Goal: Transaction & Acquisition: Purchase product/service

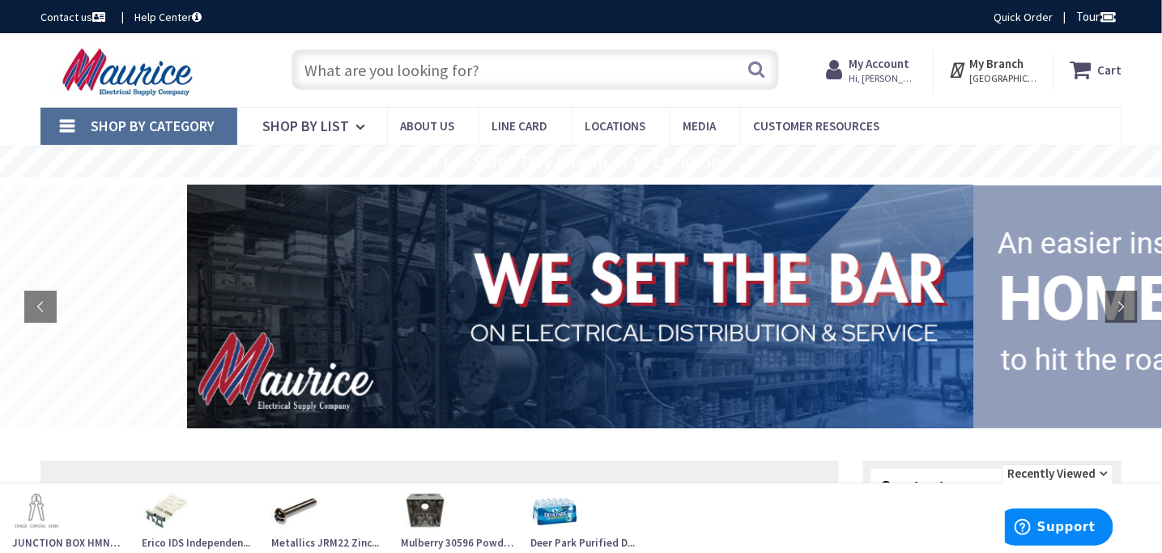
click at [652, 75] on input "text" at bounding box center [534, 69] width 487 height 40
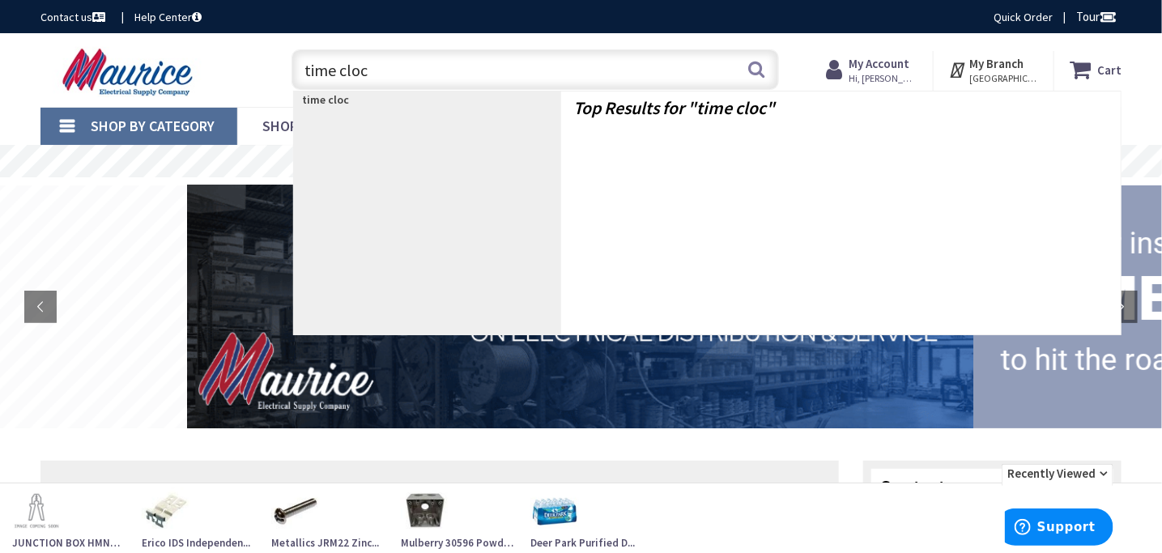
type input "time clock"
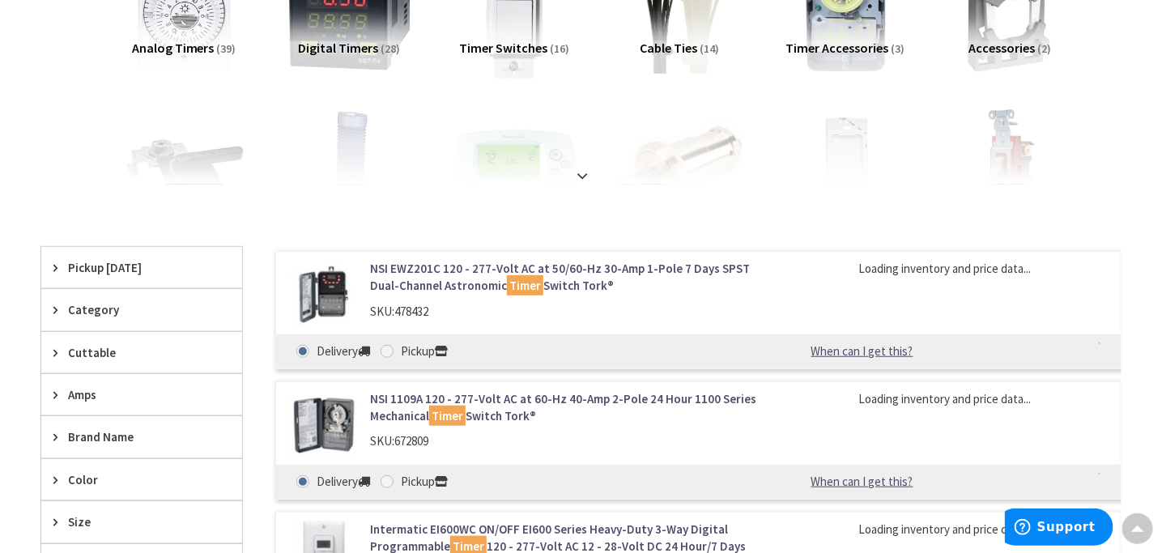
scroll to position [326, 0]
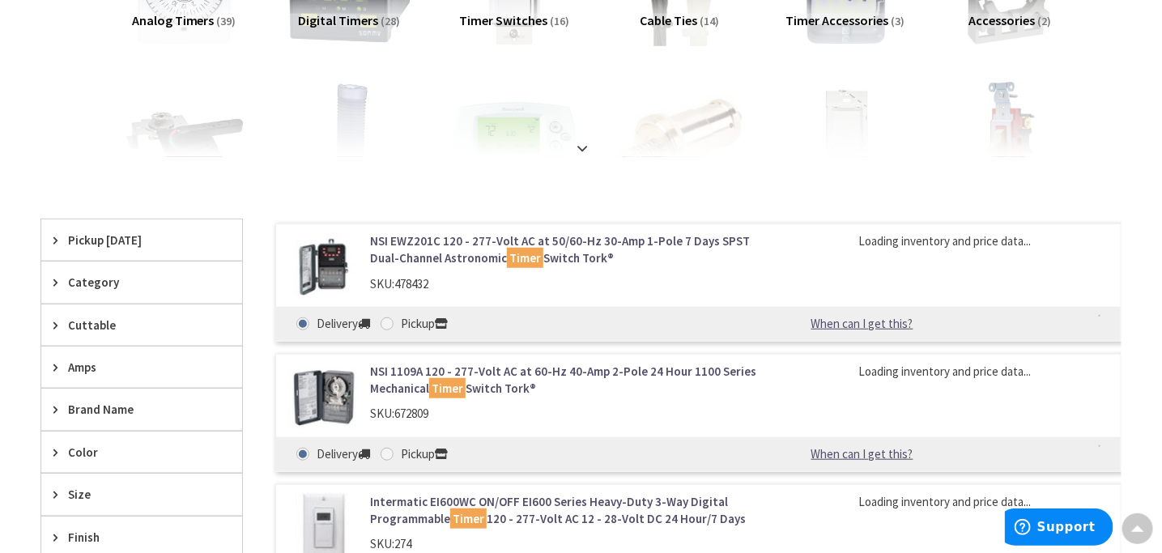
click at [134, 238] on span "Pickup [DATE]" at bounding box center [134, 239] width 132 height 17
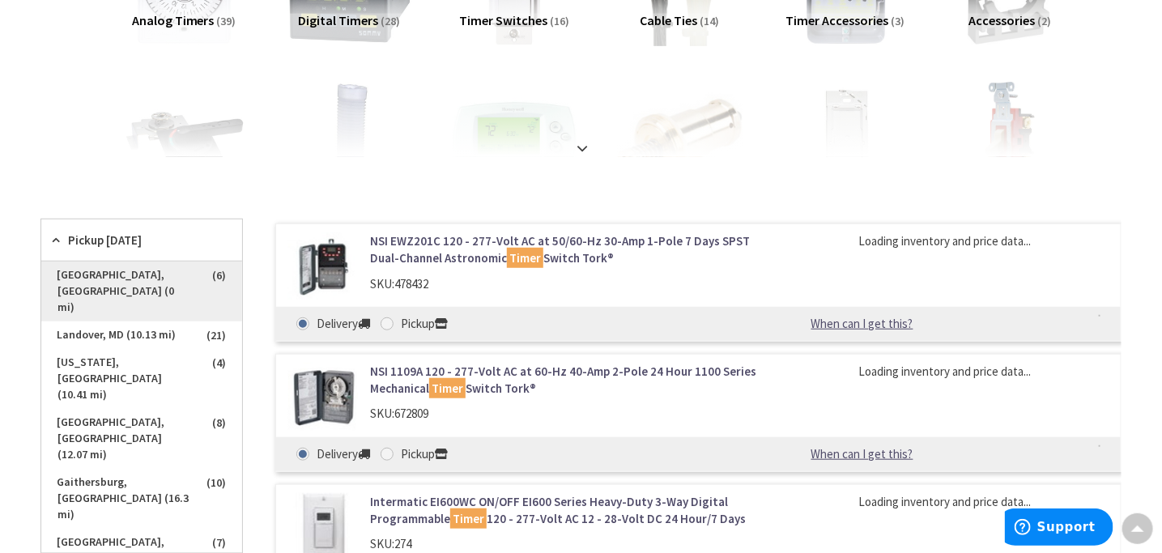
scroll to position [0, 0]
click at [133, 275] on span "[GEOGRAPHIC_DATA], [GEOGRAPHIC_DATA] (0 mi)" at bounding box center [141, 291] width 201 height 60
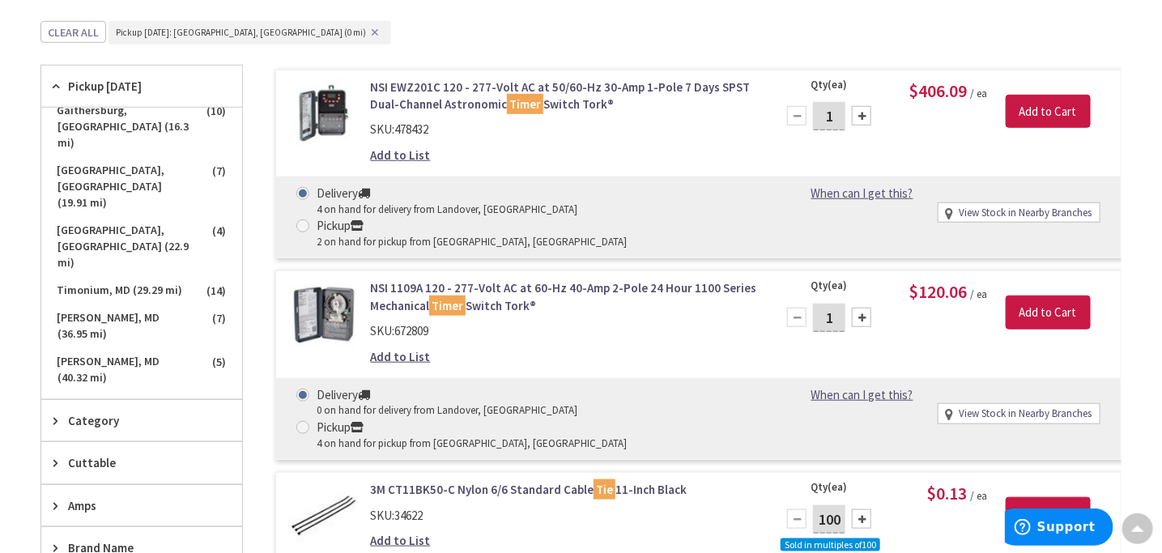
scroll to position [407, 0]
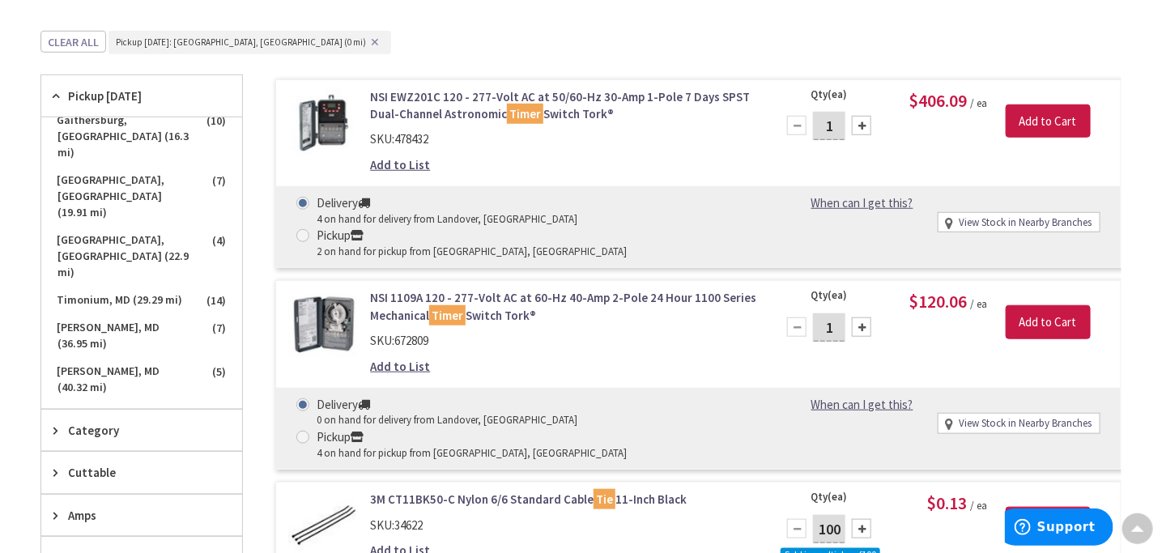
click at [440, 102] on link "NSI EWZ201C 120 - 277-Volt AC at 50/60-Hz 30-Amp 1-Pole 7 Days SPST Dual-Channe…" at bounding box center [563, 105] width 386 height 35
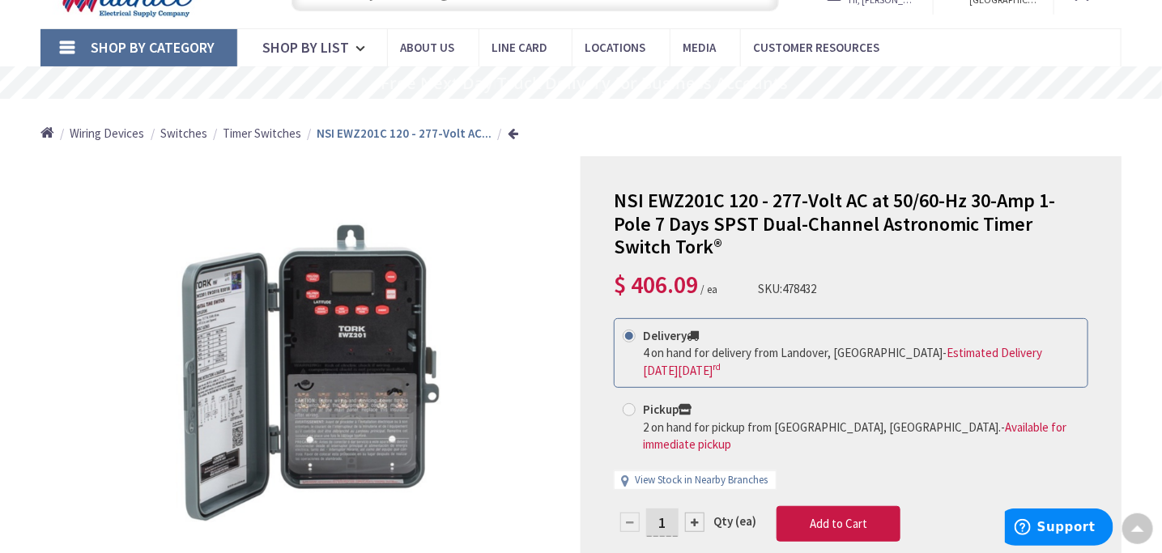
scroll to position [162, 0]
